Goal: Information Seeking & Learning: Check status

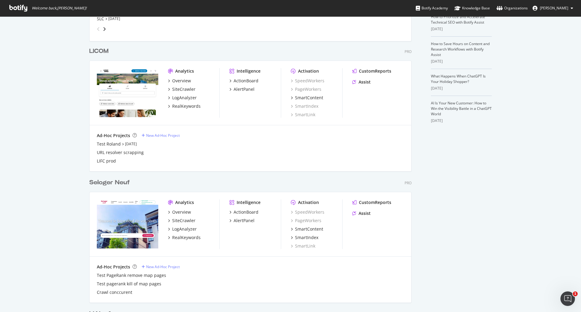
scroll to position [187, 0]
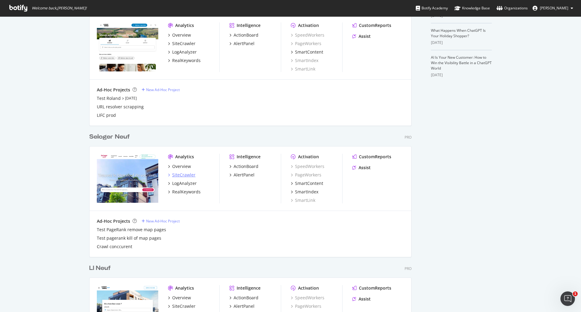
click at [179, 174] on div "SiteCrawler" at bounding box center [183, 175] width 23 height 6
